Goal: Information Seeking & Learning: Learn about a topic

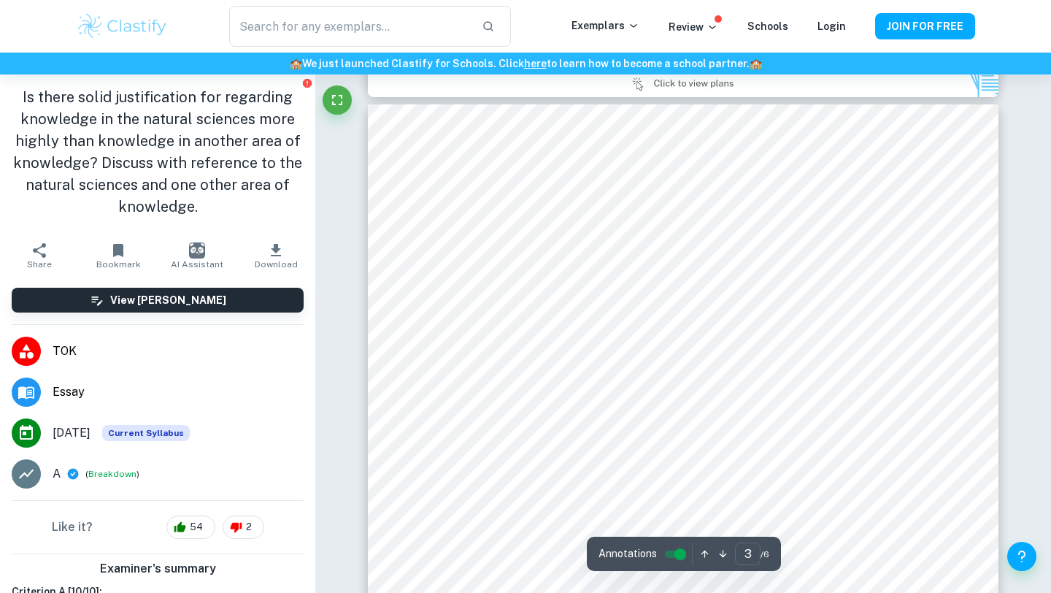
scroll to position [1879, 0]
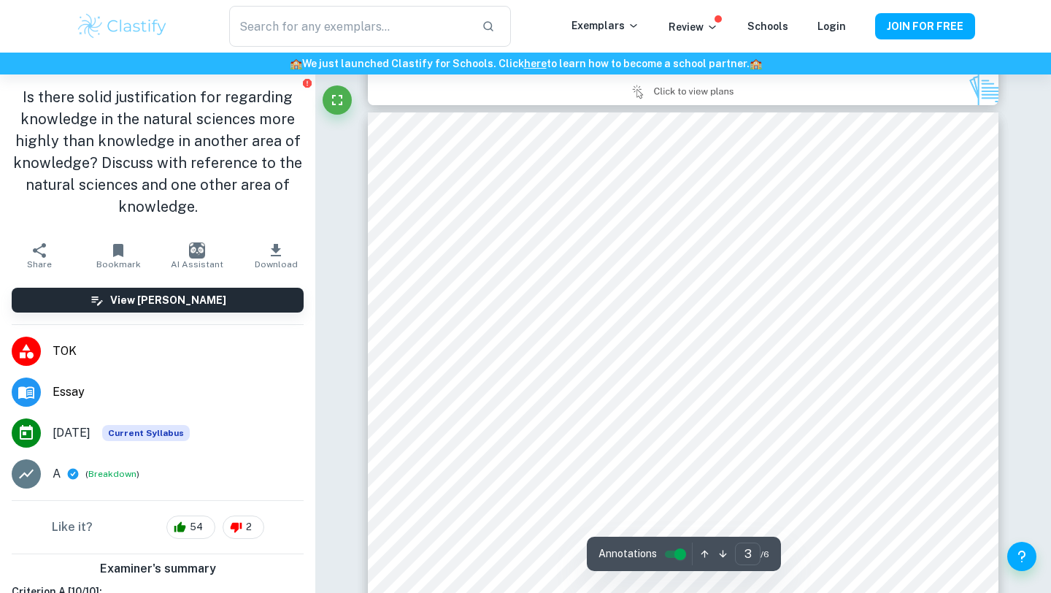
type input "2"
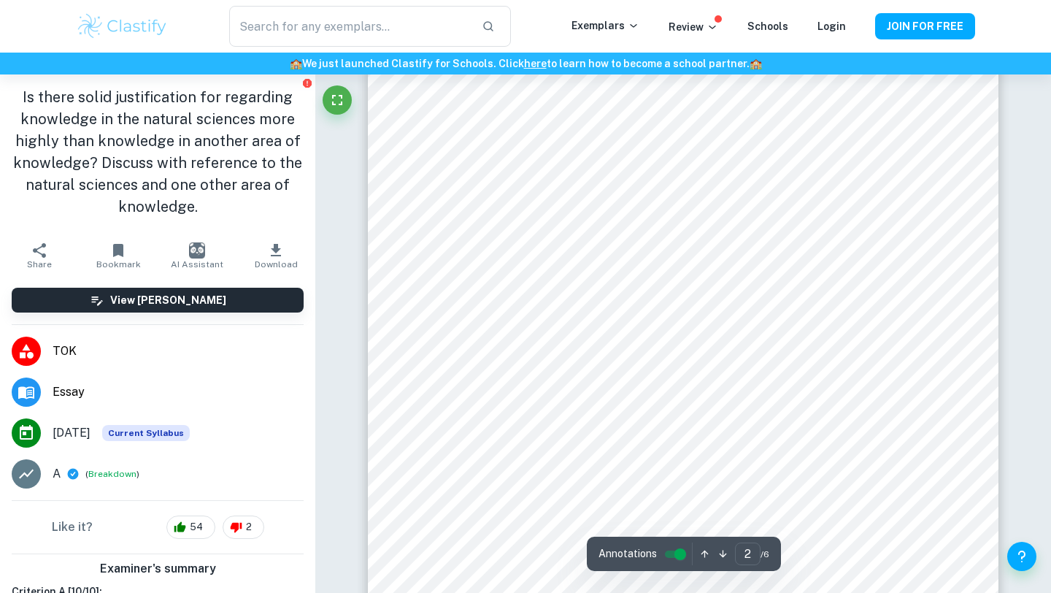
scroll to position [1152, 0]
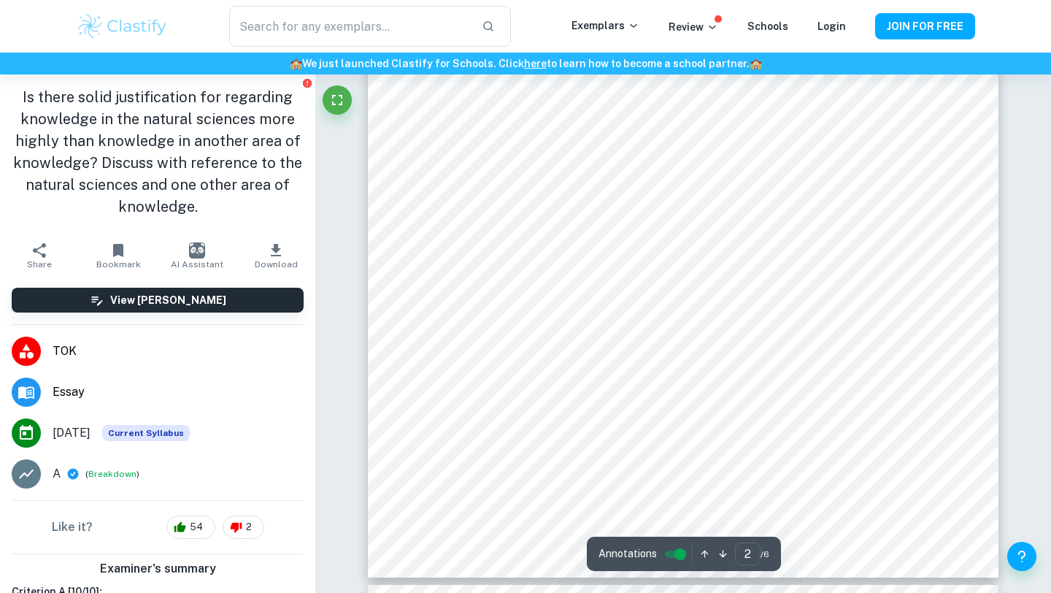
scroll to position [1152, 0]
